Goal: Find specific page/section: Find specific page/section

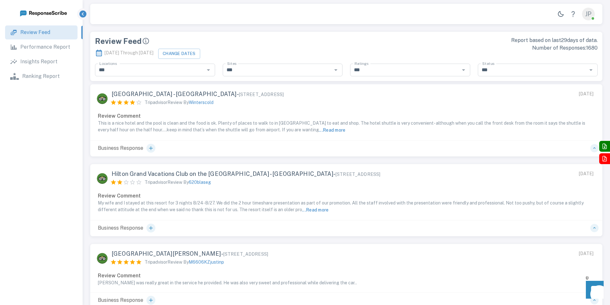
click at [585, 18] on div "JP" at bounding box center [588, 14] width 13 height 13
click at [43, 50] on link "Performance Report" at bounding box center [41, 47] width 72 height 14
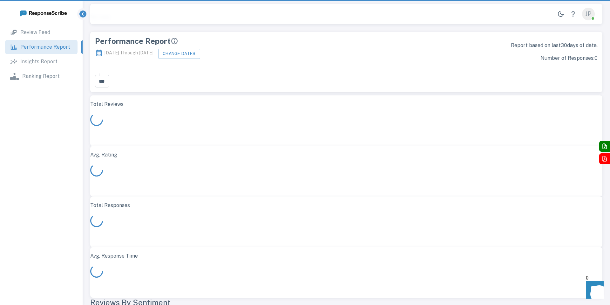
scroll to position [184, 512]
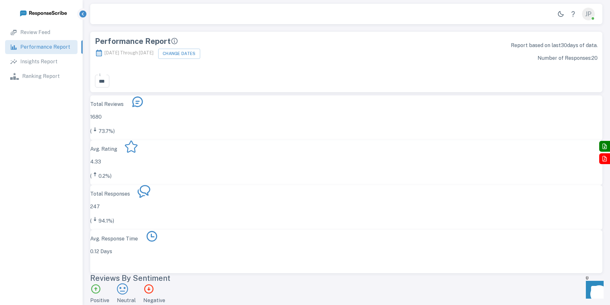
click at [43, 59] on p "Insights Report" at bounding box center [38, 62] width 37 height 8
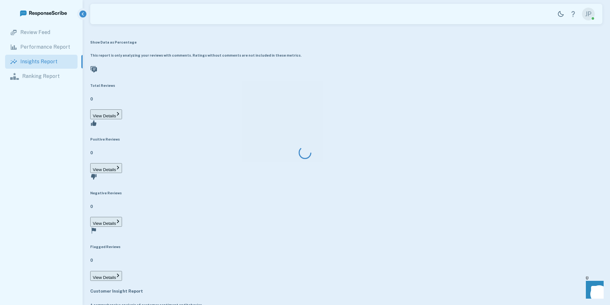
click at [38, 75] on div at bounding box center [305, 152] width 610 height 305
type input "**********"
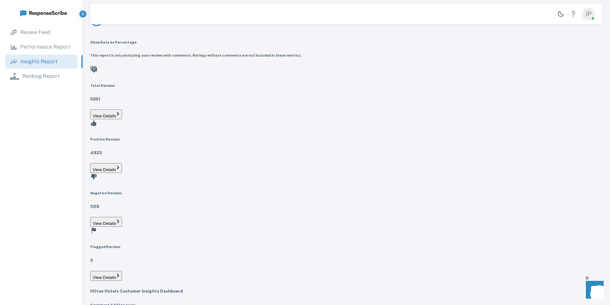
click at [38, 74] on p "Ranking Report" at bounding box center [40, 76] width 37 height 8
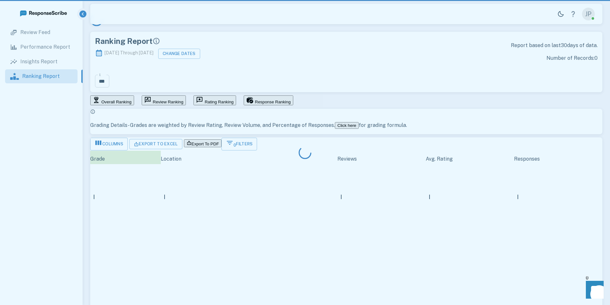
scroll to position [199, 512]
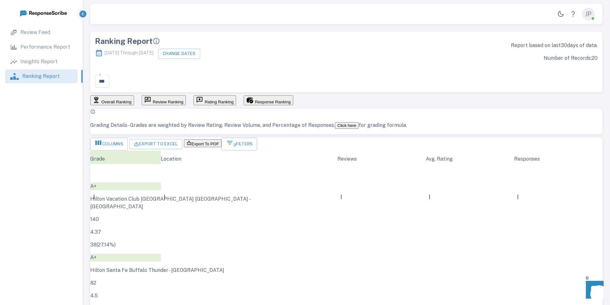
click at [48, 33] on p "Review Feed" at bounding box center [35, 33] width 30 height 8
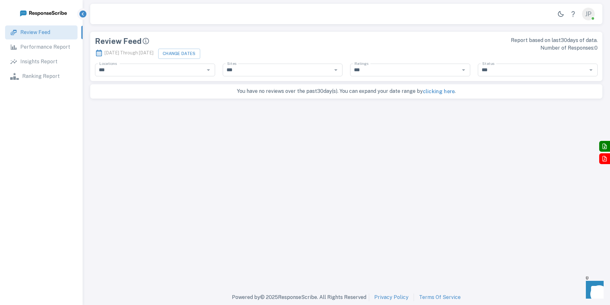
click at [50, 44] on p "Performance Report" at bounding box center [45, 47] width 50 height 8
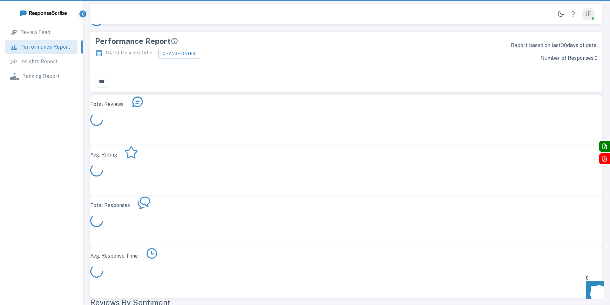
scroll to position [184, 512]
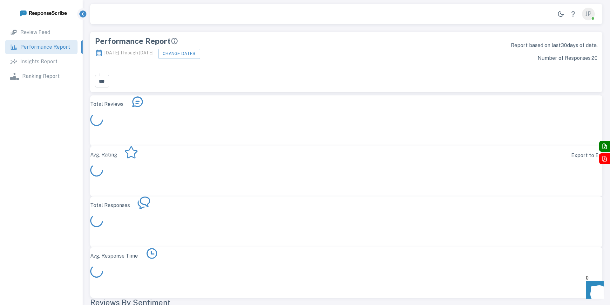
click at [605, 147] on icon "Export to Excel" at bounding box center [604, 146] width 8 height 8
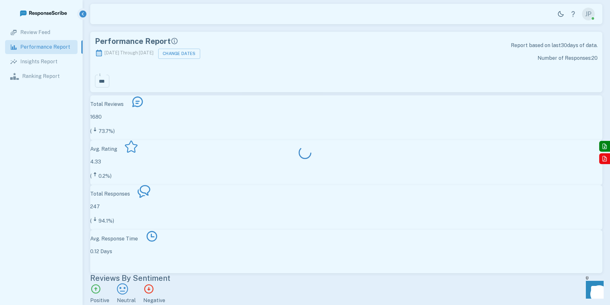
click at [603, 161] on div at bounding box center [305, 152] width 610 height 305
click at [591, 17] on div at bounding box center [305, 152] width 610 height 305
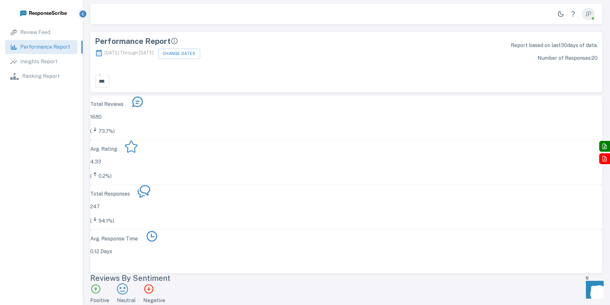
scroll to position [123, 512]
click at [588, 13] on div "JP" at bounding box center [588, 14] width 13 height 13
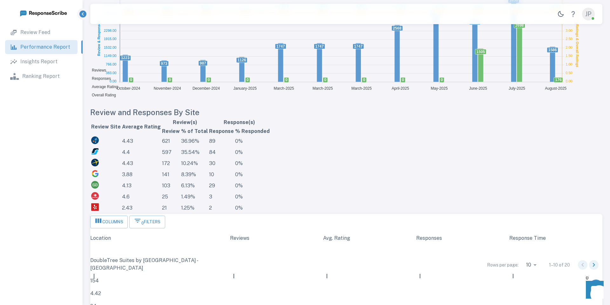
scroll to position [0, 0]
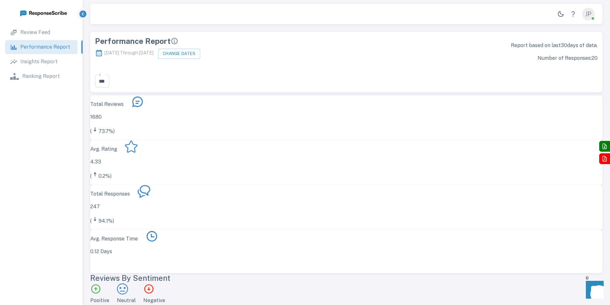
click at [48, 62] on p "Insights Report" at bounding box center [38, 62] width 37 height 8
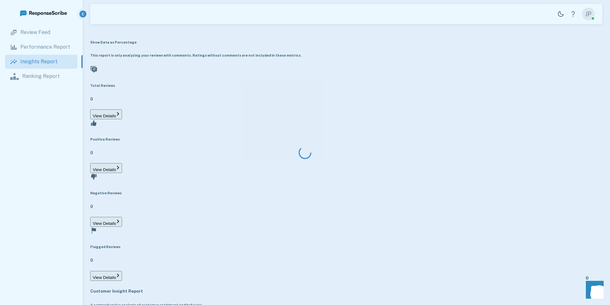
click at [44, 78] on div at bounding box center [305, 152] width 610 height 305
type input "**********"
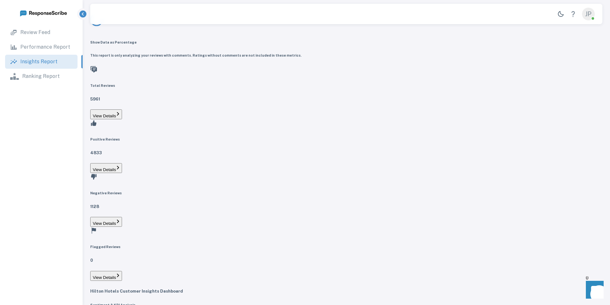
scroll to position [205, 492]
click at [30, 32] on p "Review Feed" at bounding box center [35, 33] width 30 height 8
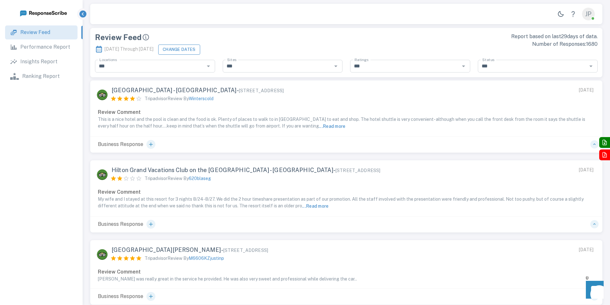
scroll to position [0, 0]
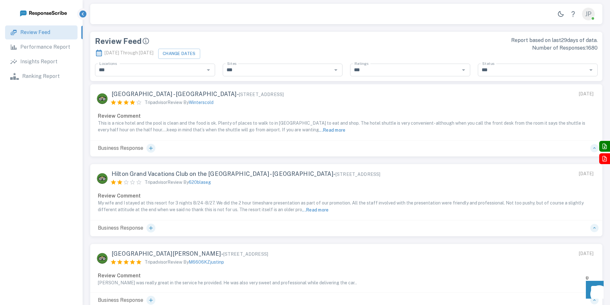
click at [58, 43] on p "Performance Report" at bounding box center [45, 47] width 50 height 8
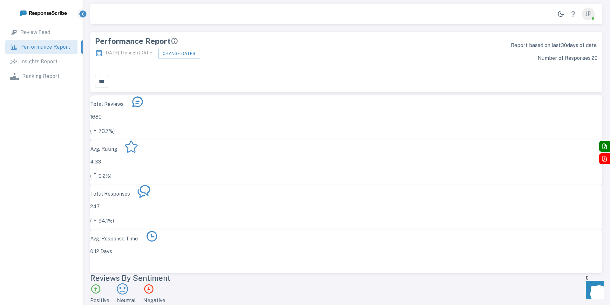
scroll to position [0, 0]
click at [49, 79] on p "Ranking Report" at bounding box center [40, 76] width 37 height 8
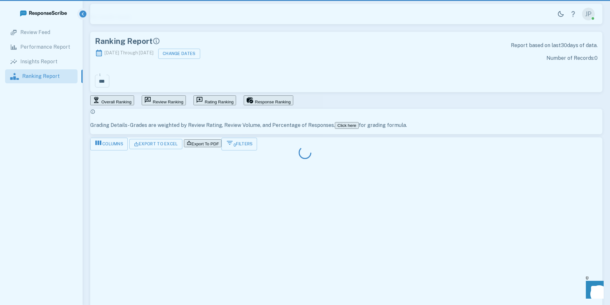
scroll to position [199, 512]
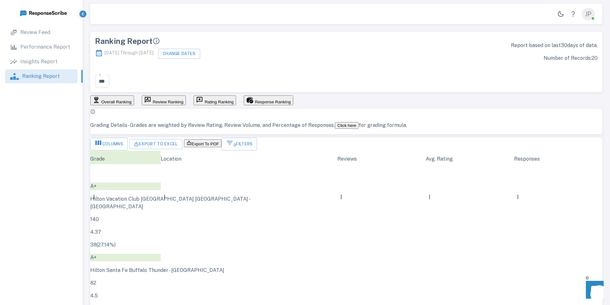
click at [42, 62] on p "Insights Report" at bounding box center [38, 62] width 37 height 8
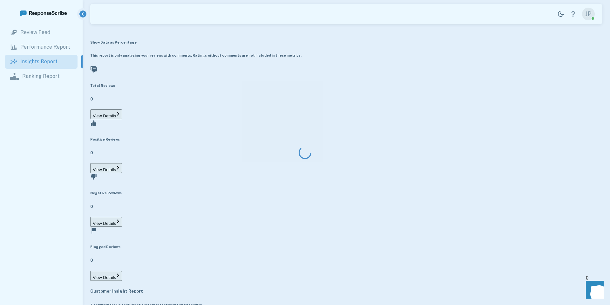
click at [33, 34] on div at bounding box center [305, 152] width 610 height 305
click at [35, 31] on div at bounding box center [305, 152] width 610 height 305
type input "**********"
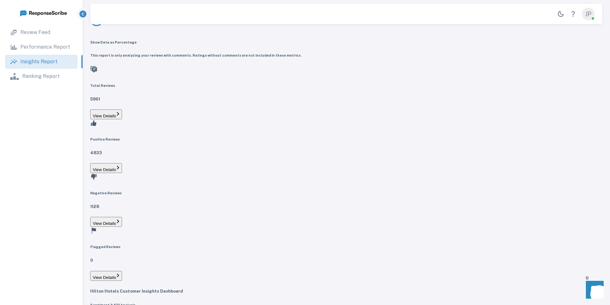
scroll to position [205, 492]
type input "**********"
